Goal: Transaction & Acquisition: Subscribe to service/newsletter

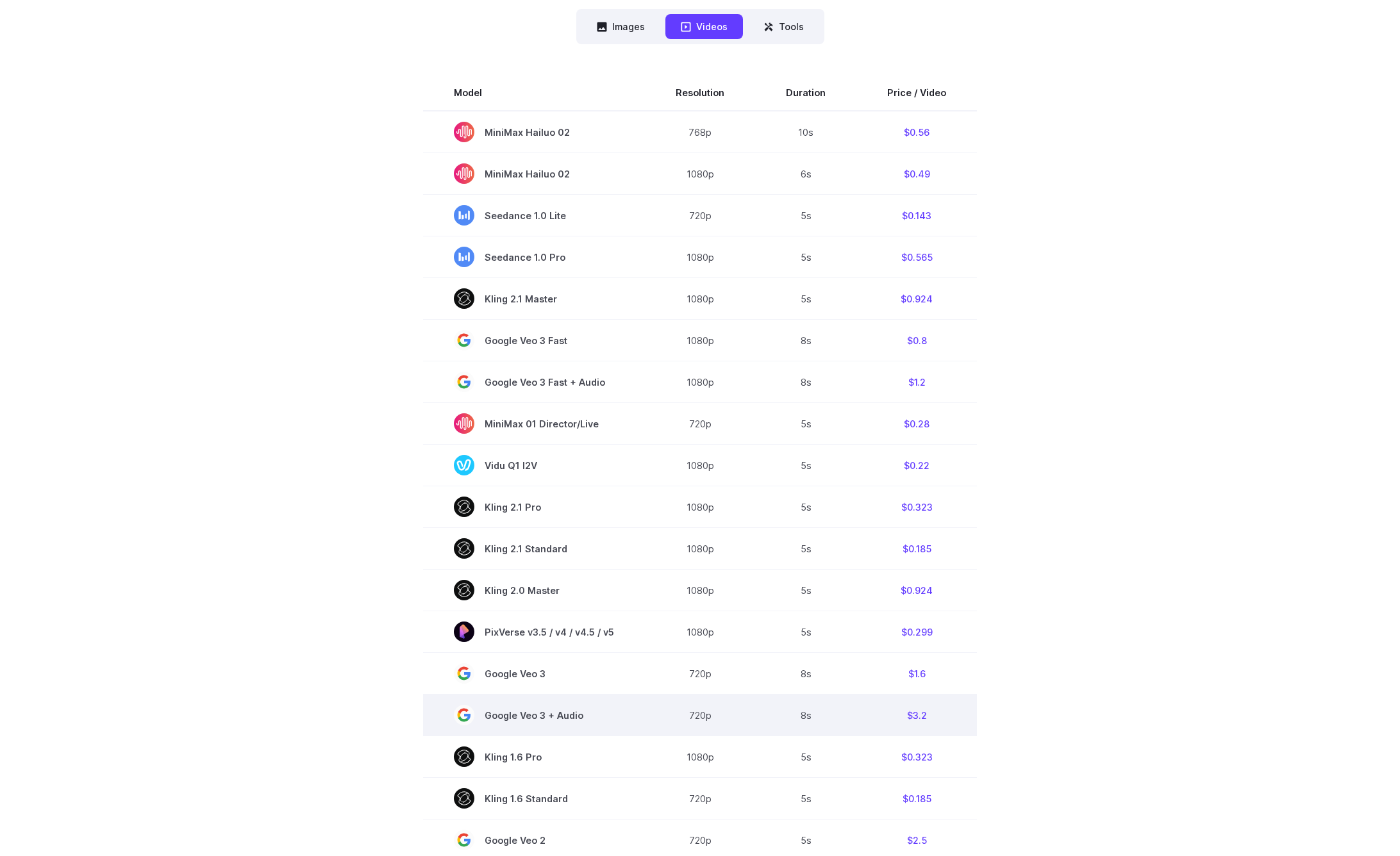
scroll to position [419, 0]
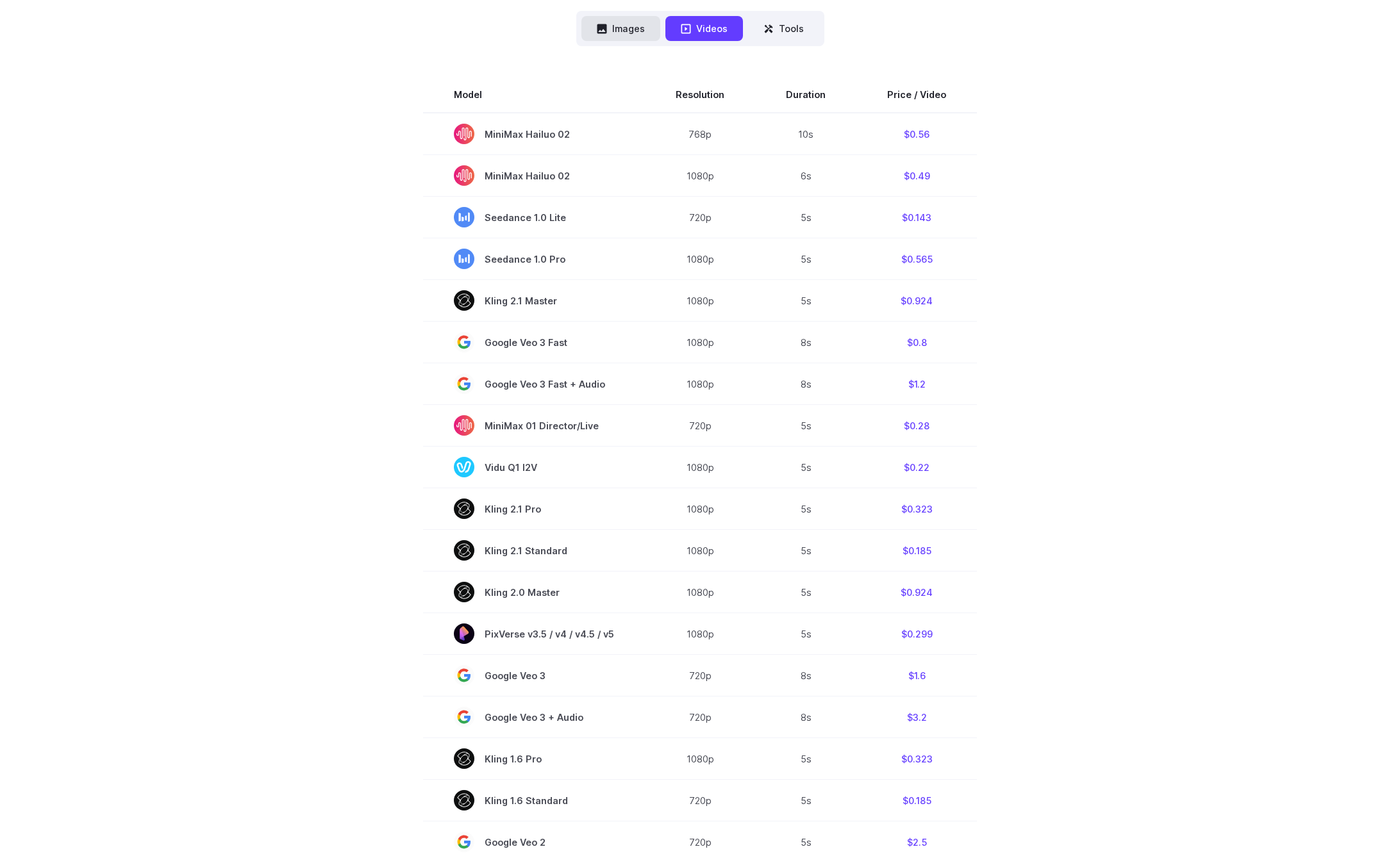
click at [647, 32] on button "Images" at bounding box center [621, 28] width 79 height 25
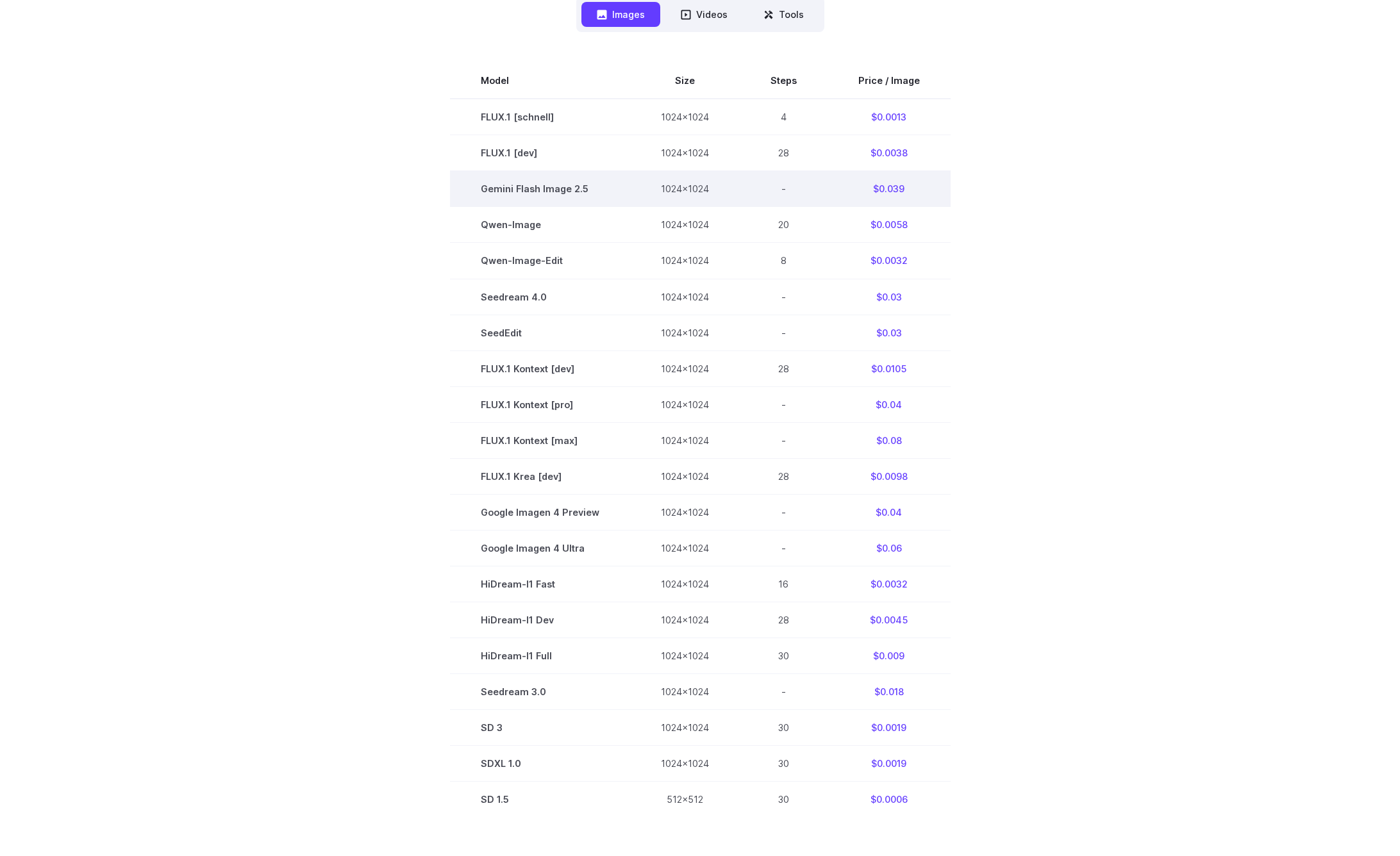
scroll to position [430, 0]
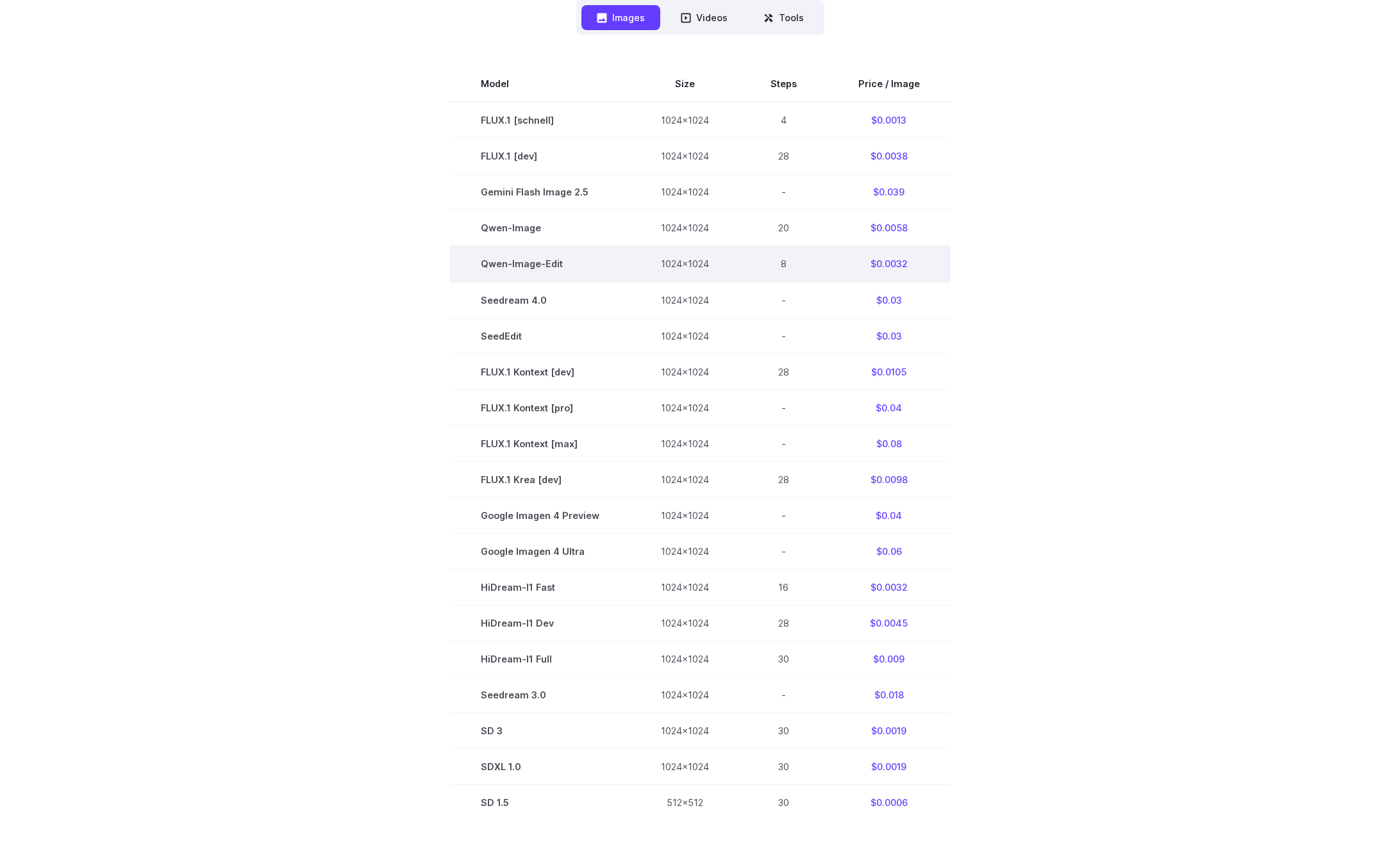
click at [896, 265] on td "$0.0032" at bounding box center [889, 264] width 123 height 36
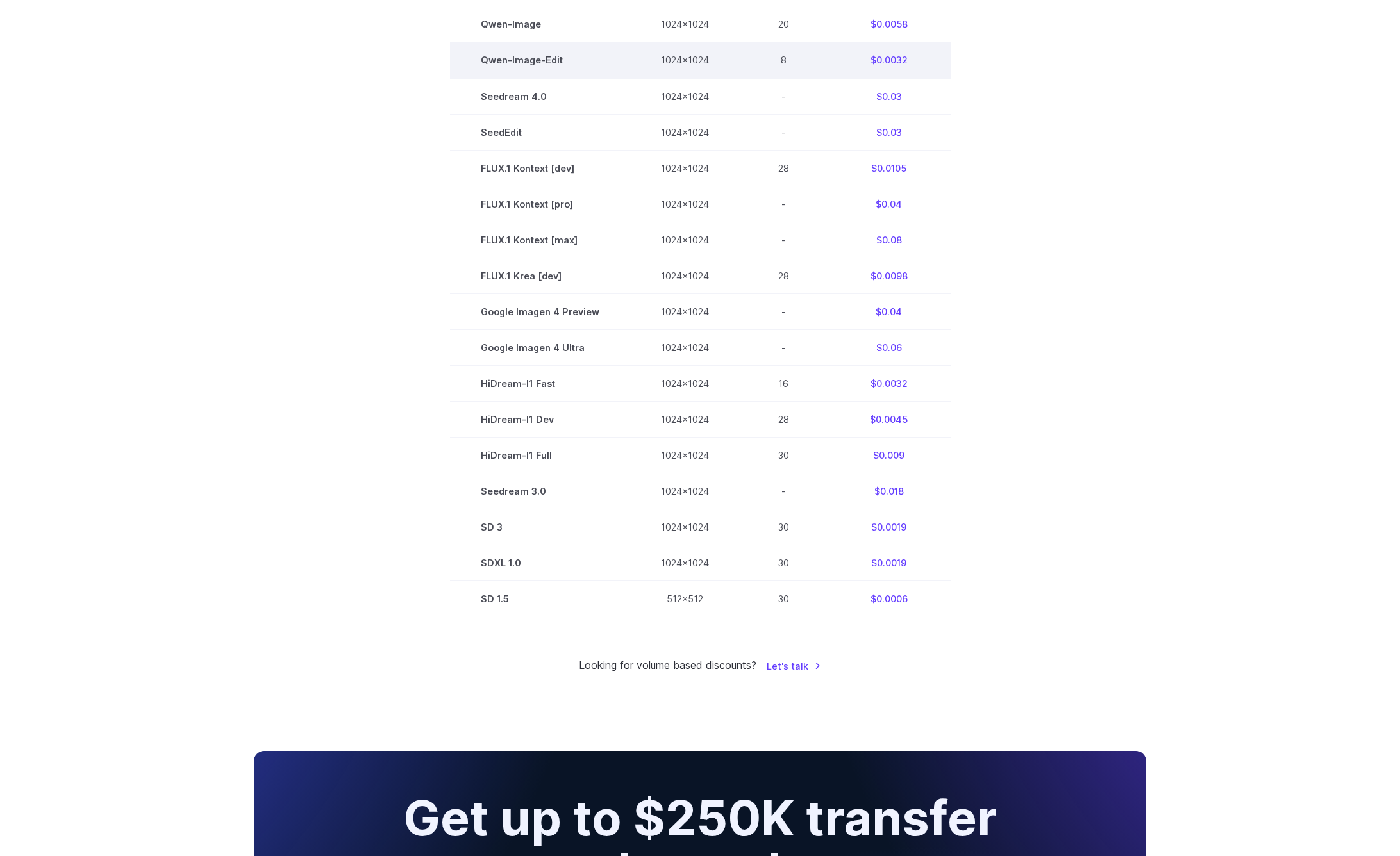
scroll to position [632, 0]
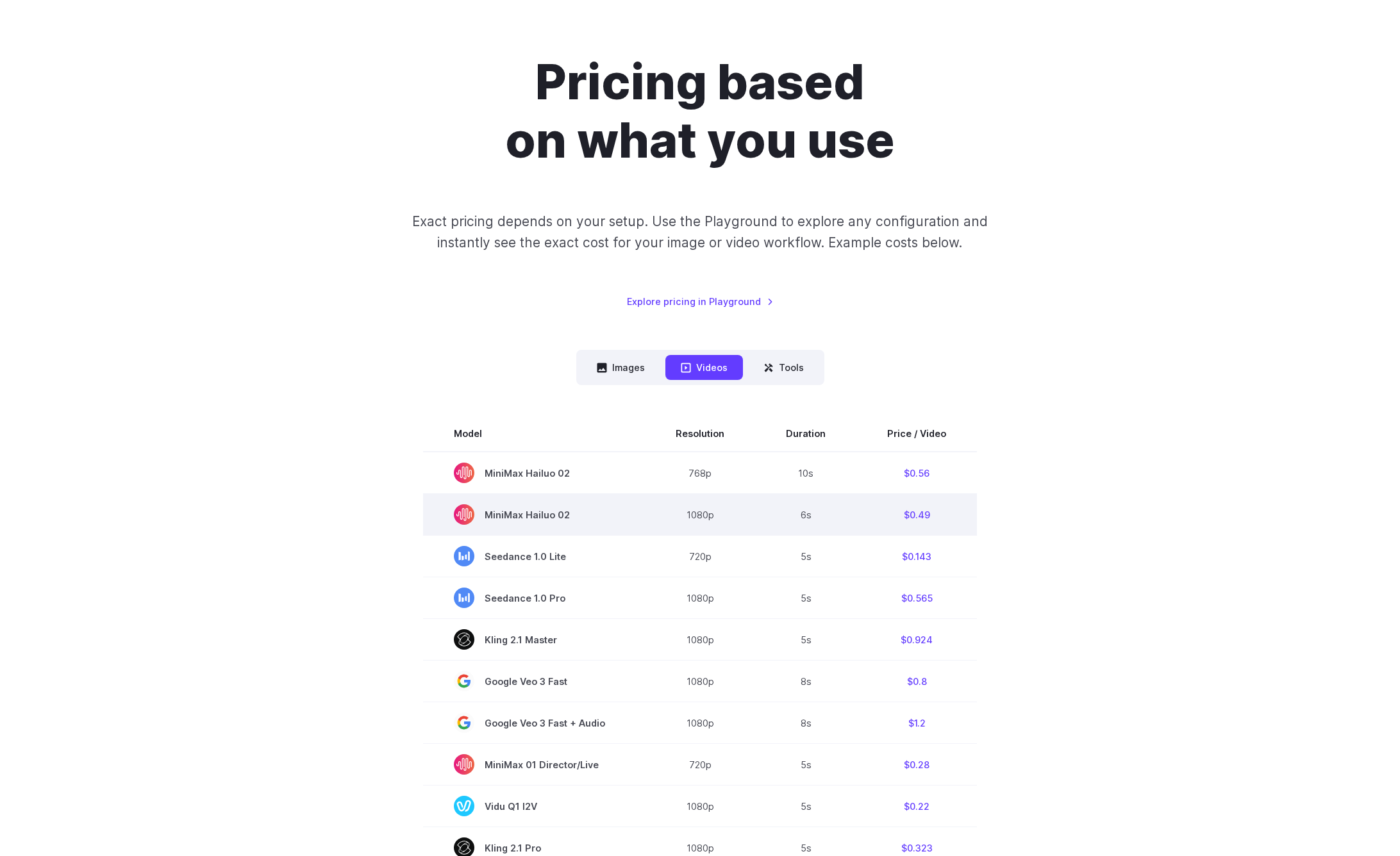
scroll to position [84, 0]
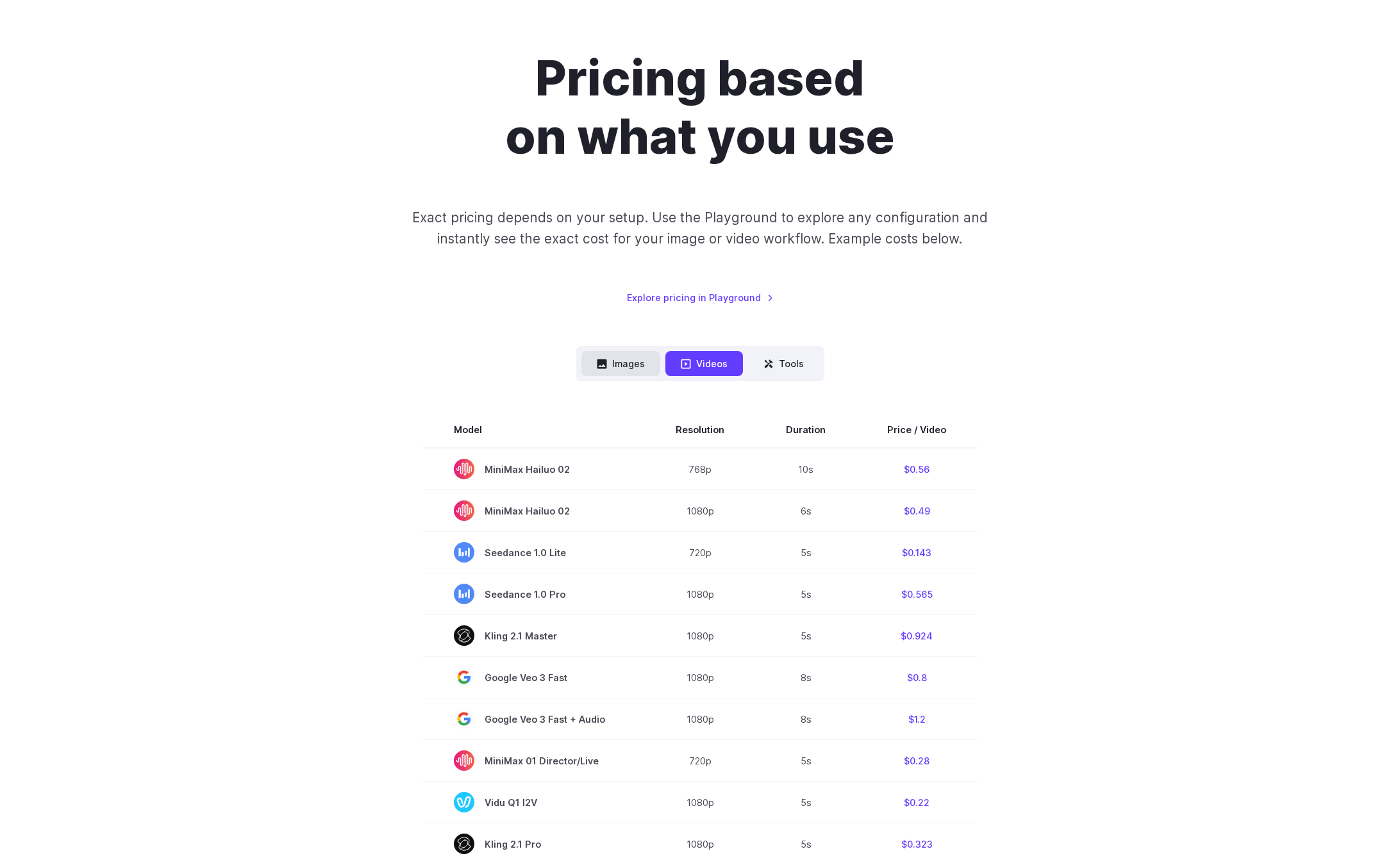
click at [647, 361] on button "Images" at bounding box center [621, 363] width 79 height 25
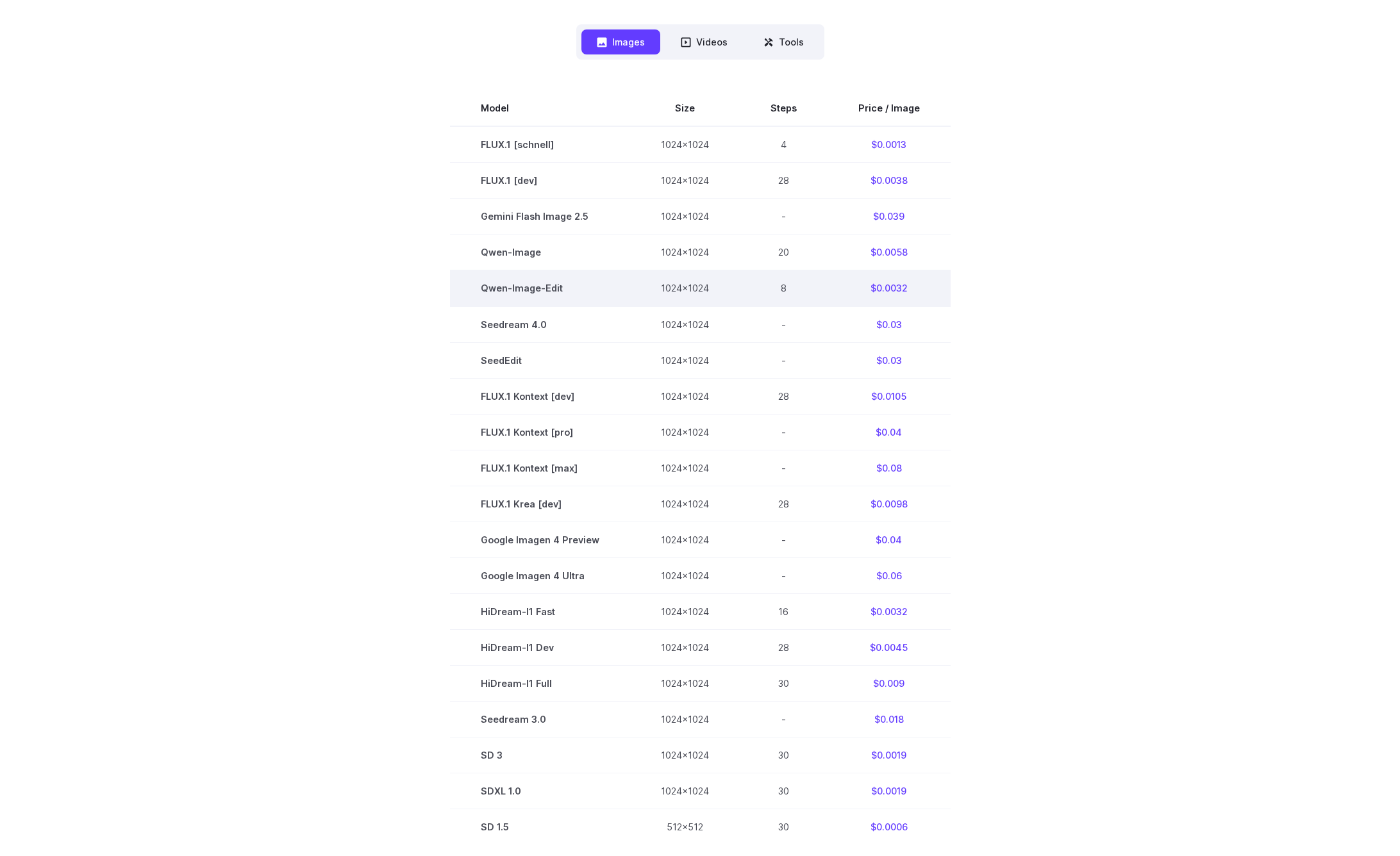
scroll to position [407, 0]
click at [526, 288] on td "Qwen-Image-Edit" at bounding box center [540, 287] width 180 height 36
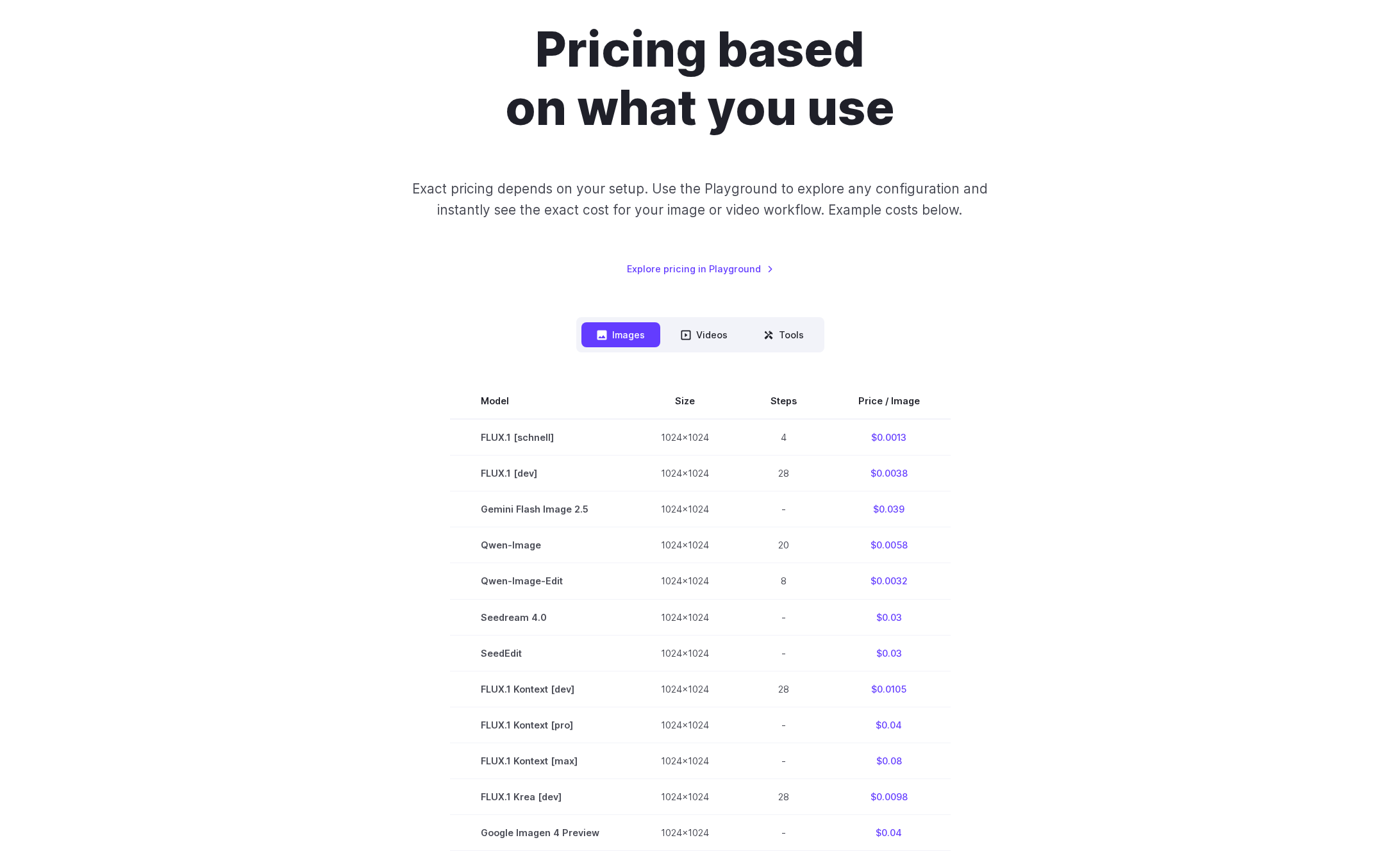
scroll to position [0, 0]
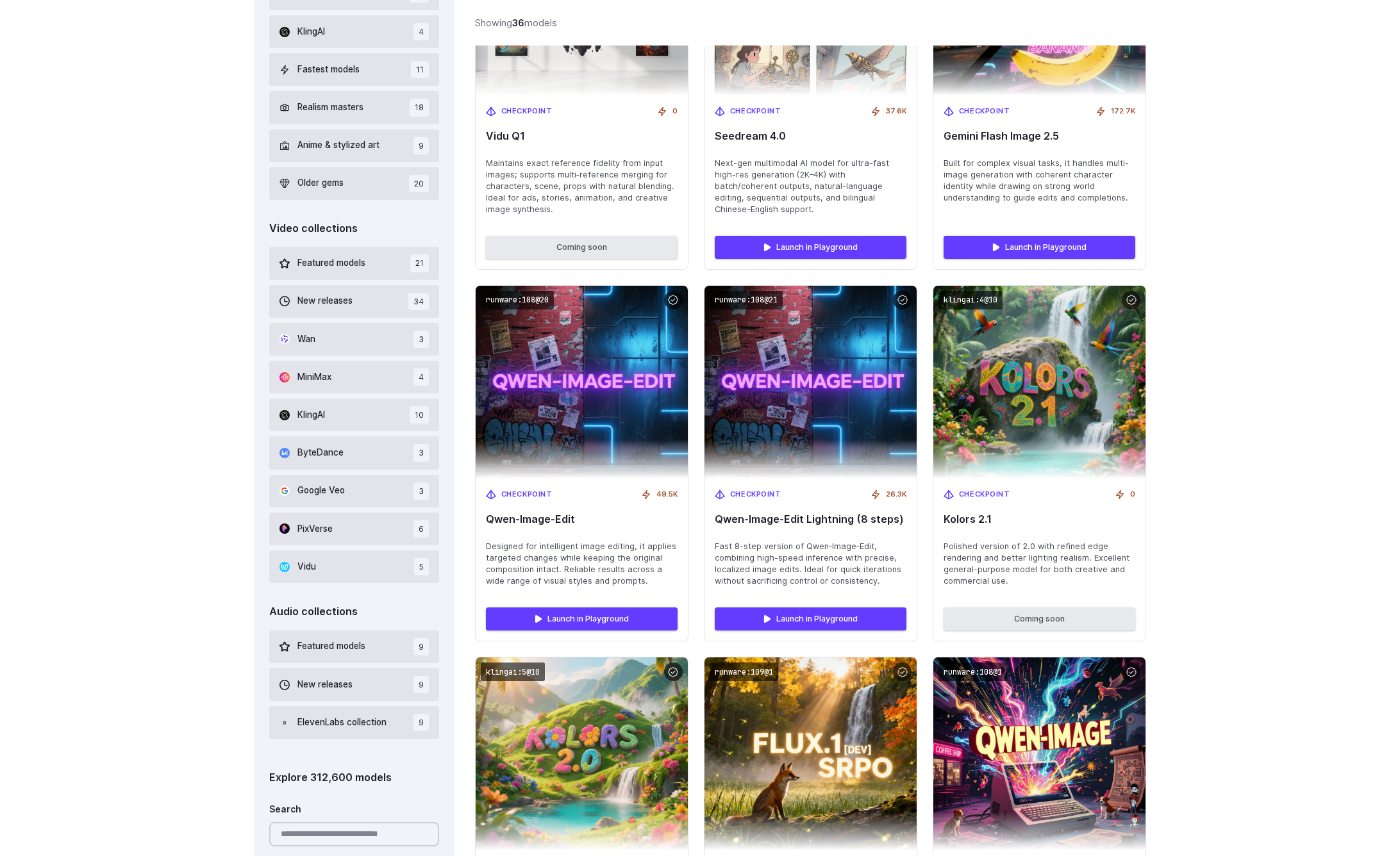
scroll to position [621, 0]
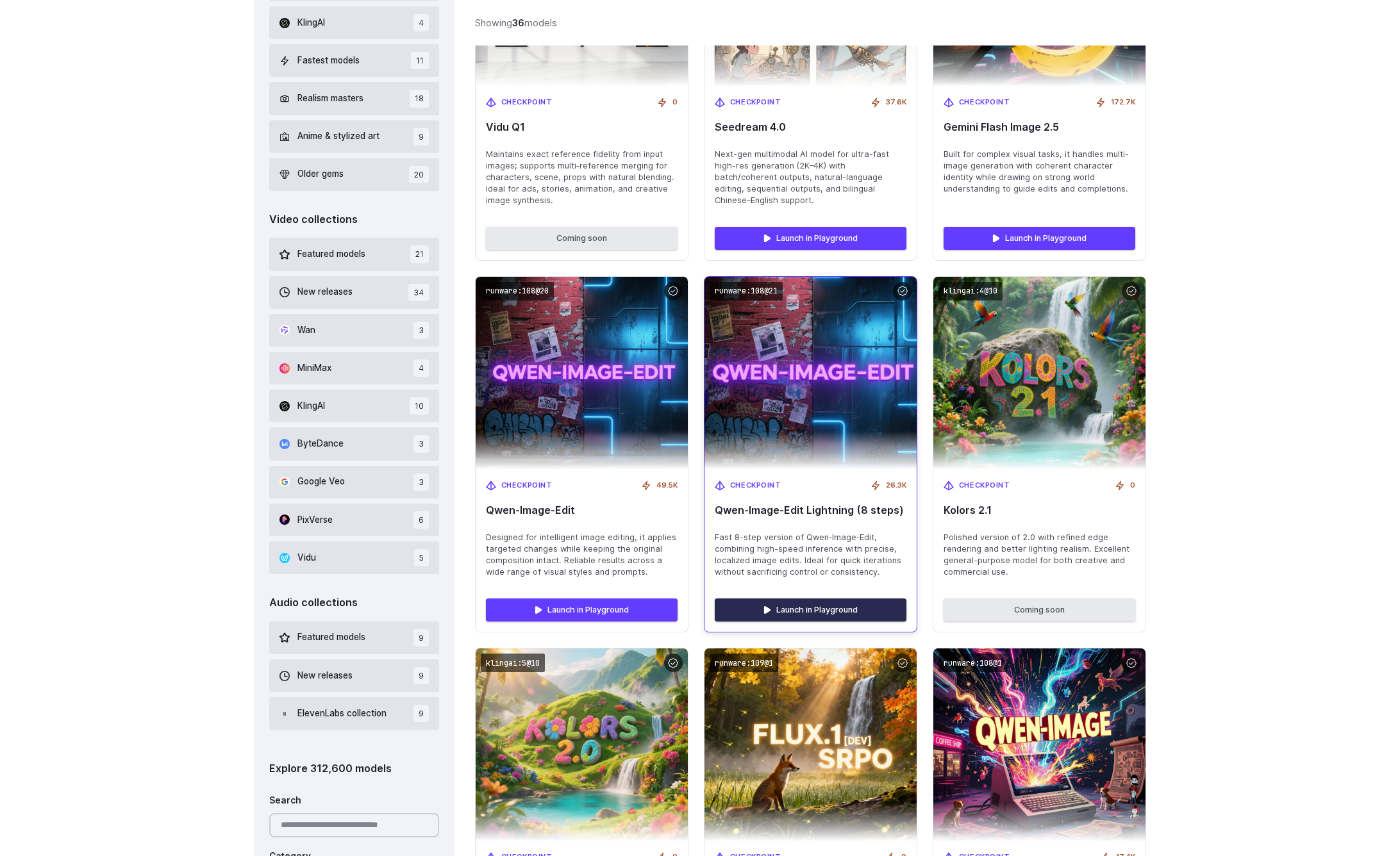
click at [840, 608] on link "Launch in Playground" at bounding box center [810, 610] width 192 height 23
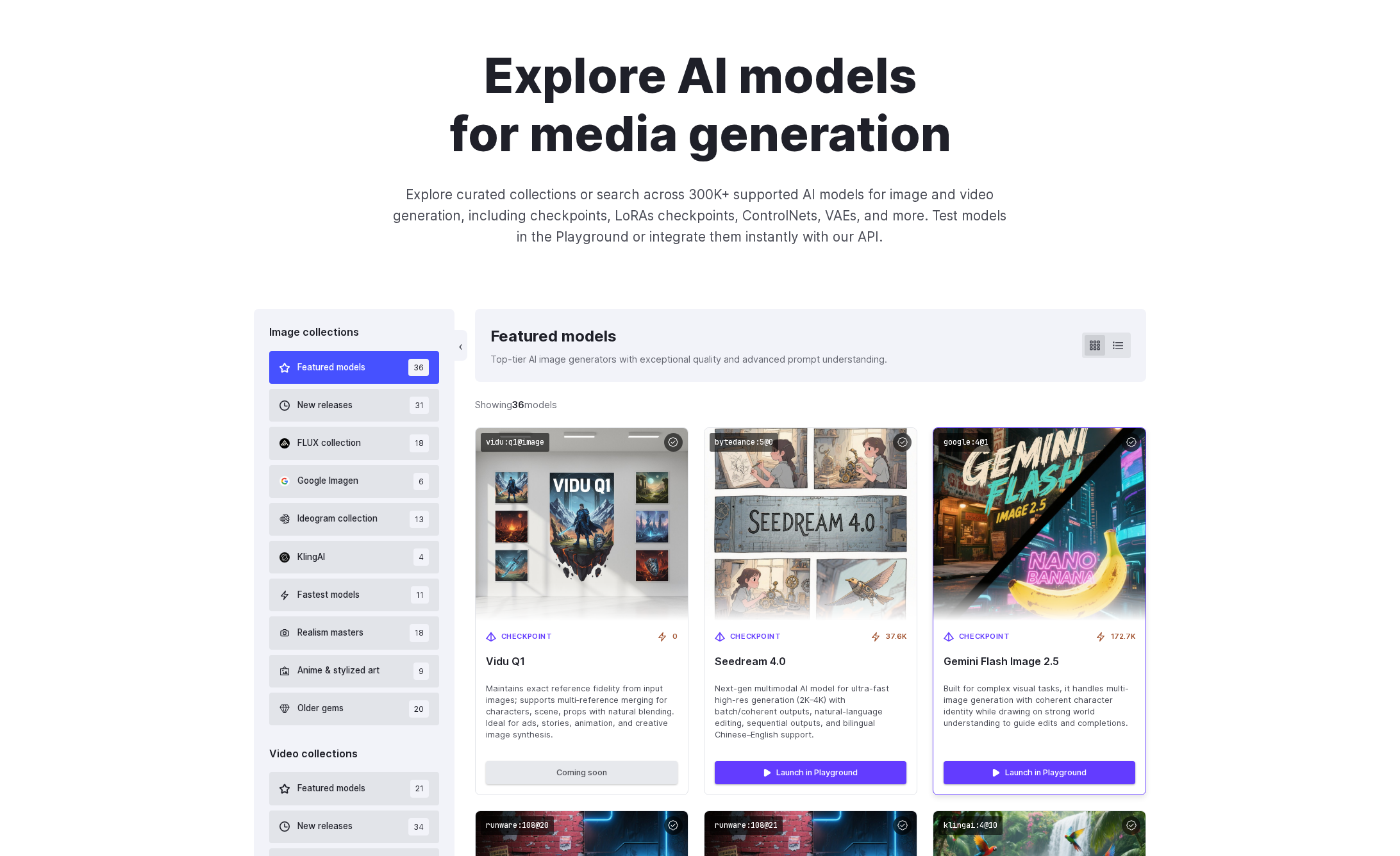
scroll to position [0, 0]
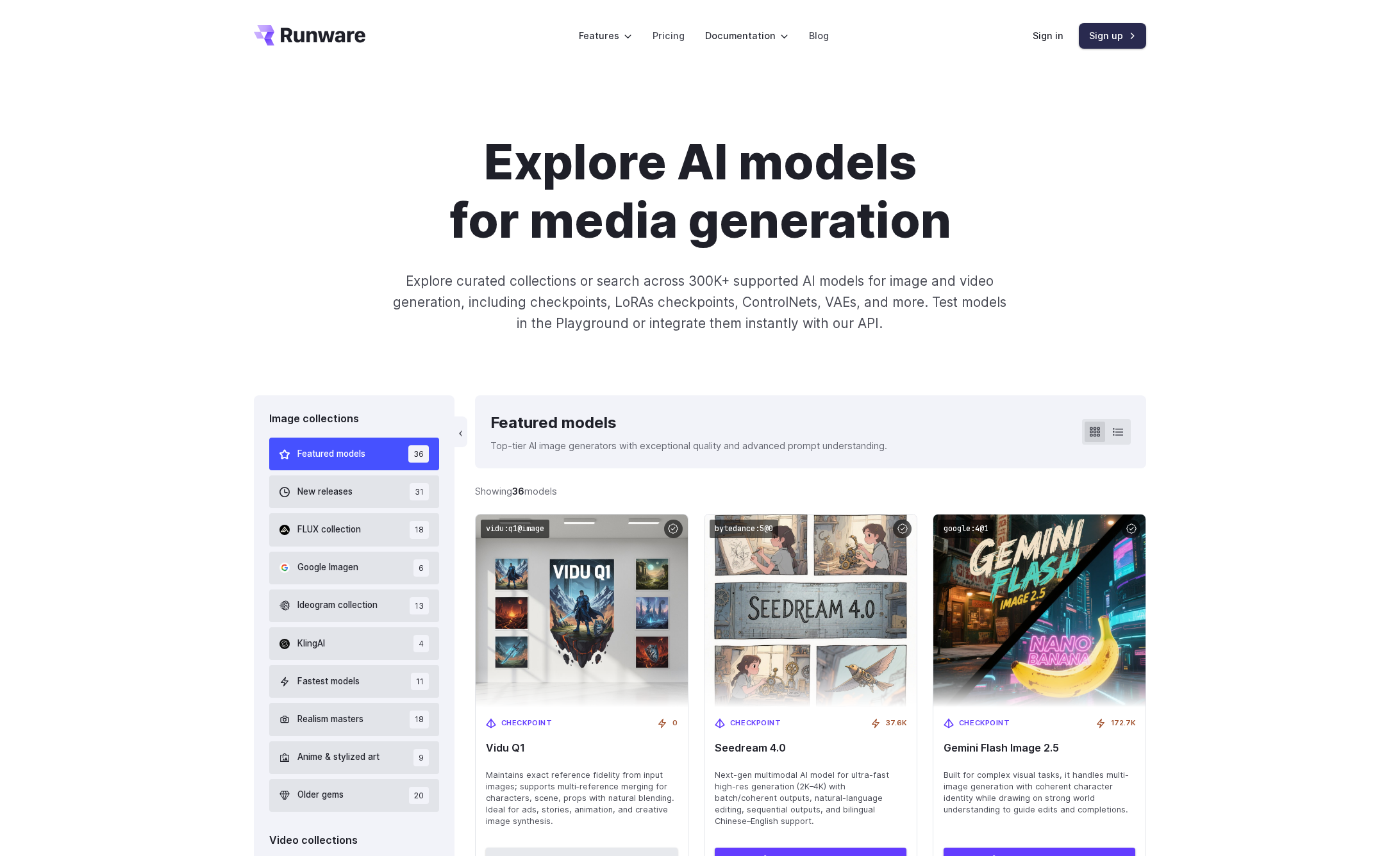
click at [1096, 37] on link "Sign up" at bounding box center [1112, 35] width 67 height 25
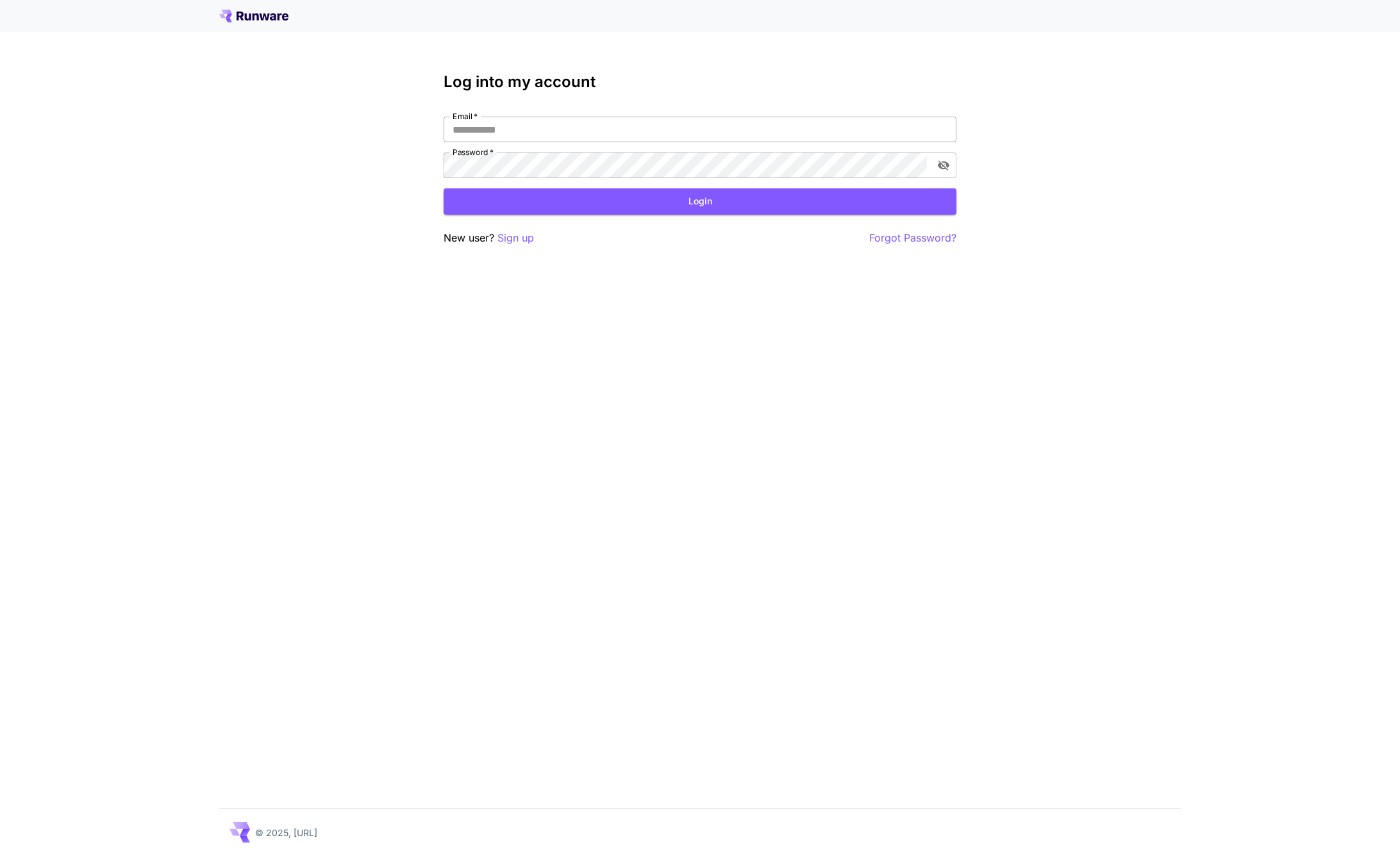
click at [657, 118] on input "Email   *" at bounding box center [700, 129] width 513 height 26
